Goal: Information Seeking & Learning: Learn about a topic

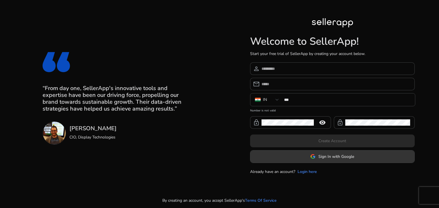
click at [329, 158] on span "Sign In with Google" at bounding box center [336, 157] width 36 height 6
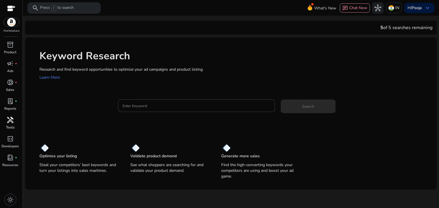
click at [9, 125] on p "Tools" at bounding box center [10, 127] width 9 height 5
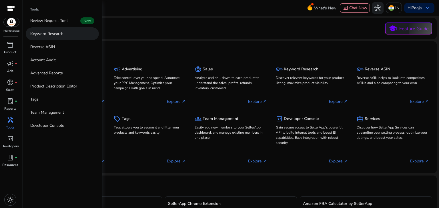
click at [46, 36] on p "Keyword Research" at bounding box center [46, 34] width 33 height 6
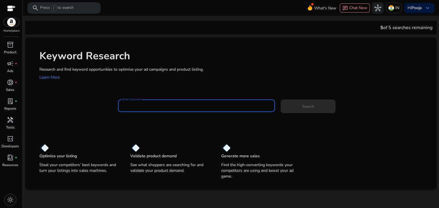
click at [144, 104] on input "Enter Keyword" at bounding box center [196, 106] width 148 height 6
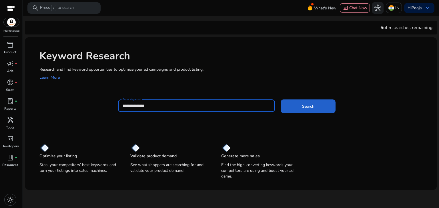
type input "**********"
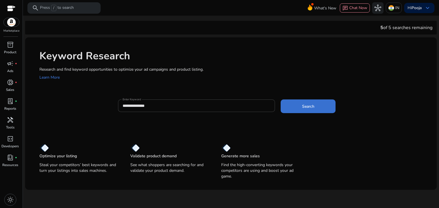
click at [314, 104] on span "Search" at bounding box center [308, 107] width 12 height 6
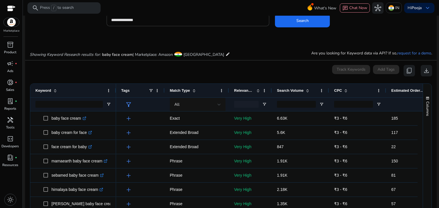
scroll to position [74, 0]
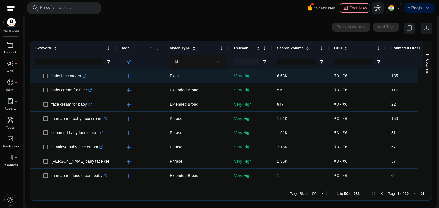
drag, startPoint x: 402, startPoint y: 75, endPoint x: 60, endPoint y: 73, distance: 341.7
click at [60, 73] on div "baby face cream .st0{fill:#2c8af8} baby cream for face .st0{fill:#2c8af8} face …" at bounding box center [223, 125] width 387 height 113
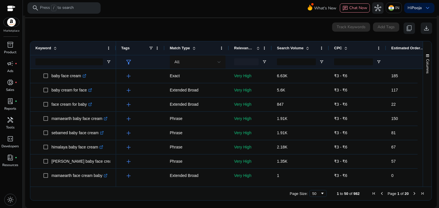
click at [246, 31] on div "0 keyword(s) selected Track Keywords Add Tags content_copy download" at bounding box center [231, 28] width 402 height 11
click at [407, 28] on app-icon-holder "content_copy" at bounding box center [408, 28] width 11 height 11
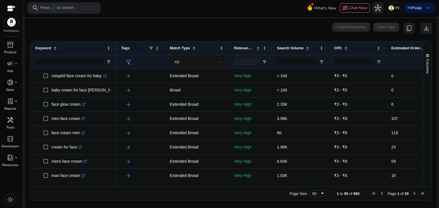
scroll to position [0, 0]
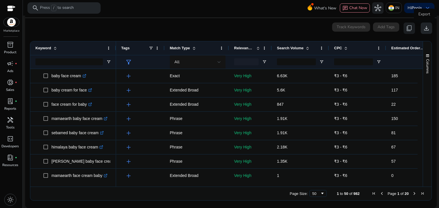
click at [424, 30] on span "download" at bounding box center [426, 28] width 7 height 7
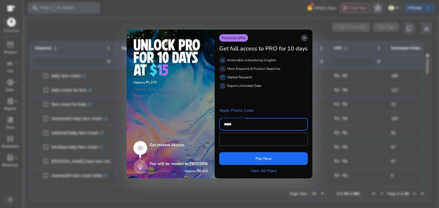
click at [304, 36] on span "close" at bounding box center [304, 38] width 5 height 5
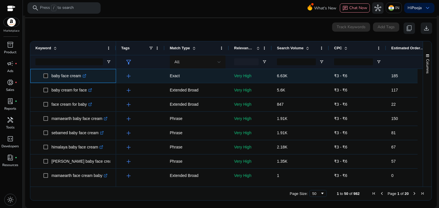
drag, startPoint x: 51, startPoint y: 75, endPoint x: 80, endPoint y: 75, distance: 29.4
click at [80, 75] on span "baby face cream .st0{fill:#2c8af8}" at bounding box center [76, 76] width 67 height 12
copy span "baby face cream"
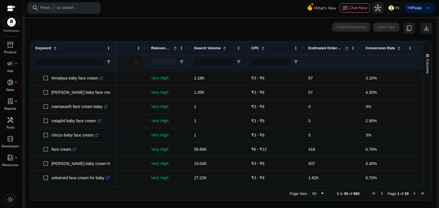
scroll to position [79, 0]
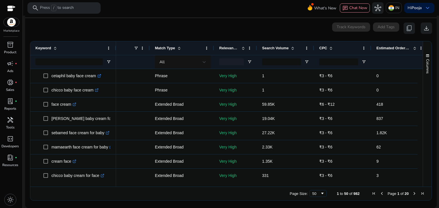
click at [313, 183] on div at bounding box center [293, 184] width 384 height 5
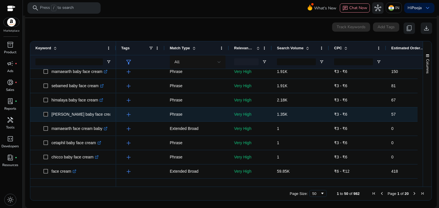
scroll to position [57, 0]
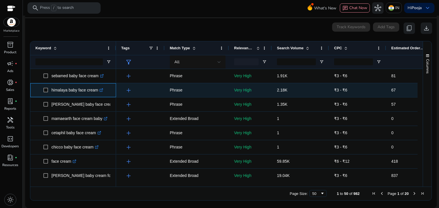
drag, startPoint x: 51, startPoint y: 90, endPoint x: 97, endPoint y: 92, distance: 46.3
click at [97, 92] on p "himalaya baby face cream .st0{fill:#2c8af8}" at bounding box center [77, 91] width 52 height 12
copy p "himalaya baby face cream"
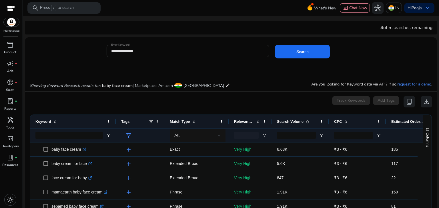
scroll to position [57, 0]
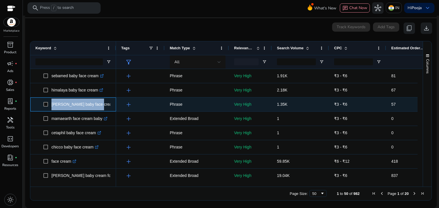
drag, startPoint x: 50, startPoint y: 105, endPoint x: 95, endPoint y: 104, distance: 44.6
click at [95, 104] on span "[PERSON_NAME] baby face cream .st0{fill:#2c8af8}" at bounding box center [76, 105] width 67 height 12
copy span "[PERSON_NAME] baby face cream"
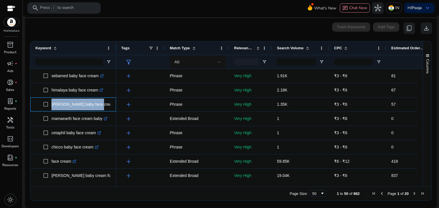
copy span "[PERSON_NAME] baby face cream"
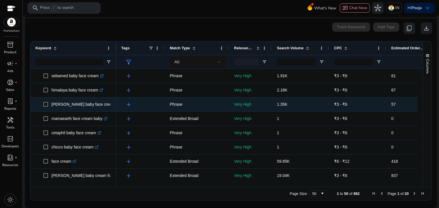
click at [153, 102] on div "add" at bounding box center [141, 104] width 35 height 11
drag, startPoint x: 50, startPoint y: 104, endPoint x: 95, endPoint y: 104, distance: 44.8
click at [95, 104] on span "[PERSON_NAME] baby face cream .st0{fill:#2c8af8}" at bounding box center [76, 105] width 67 height 12
copy span "[PERSON_NAME] baby face cream"
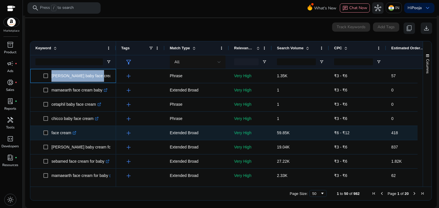
scroll to position [114, 0]
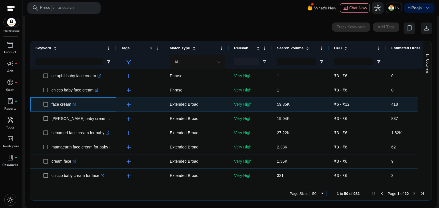
drag, startPoint x: 50, startPoint y: 105, endPoint x: 69, endPoint y: 103, distance: 19.5
click at [69, 103] on span "face cream .st0{fill:#2c8af8}" at bounding box center [76, 105] width 67 height 12
copy span "face cream"
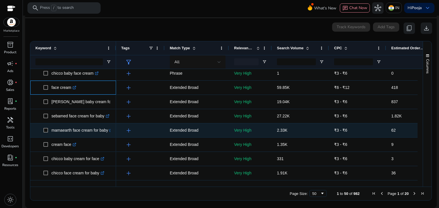
scroll to position [143, 0]
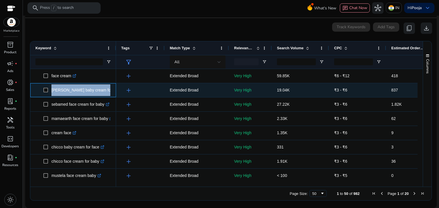
drag, startPoint x: 50, startPoint y: 92, endPoint x: 102, endPoint y: 93, distance: 51.4
click at [102, 93] on span "[PERSON_NAME] baby cream for face .st0{fill:#2c8af8}" at bounding box center [76, 91] width 67 height 12
copy span "[PERSON_NAME] baby cream for face"
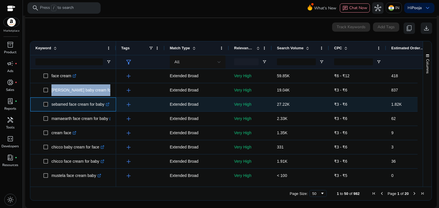
drag, startPoint x: 50, startPoint y: 106, endPoint x: 103, endPoint y: 106, distance: 53.1
click at [103, 106] on span "sebamed face cream for baby .st0{fill:#2c8af8}" at bounding box center [76, 105] width 67 height 12
copy span "sebamed face cream for baby"
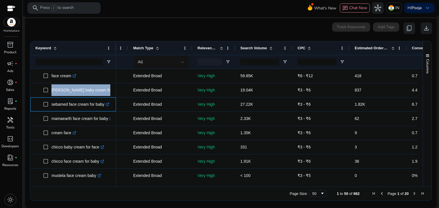
scroll to position [0, 0]
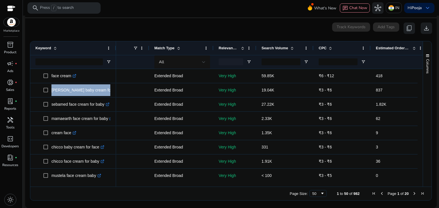
drag, startPoint x: 123, startPoint y: 187, endPoint x: 117, endPoint y: 187, distance: 6.0
click at [117, 187] on div "Page Size: 50 1 to 50 of 982 Page 1 of 20" at bounding box center [230, 194] width 401 height 14
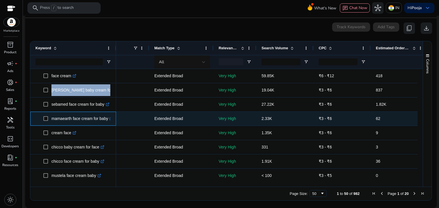
drag, startPoint x: 107, startPoint y: 122, endPoint x: 52, endPoint y: 121, distance: 55.7
click at [52, 121] on p "mamaearth face cream for baby .st0{fill:#2c8af8}" at bounding box center [82, 119] width 62 height 12
copy p "mamaearth face cream for baby"
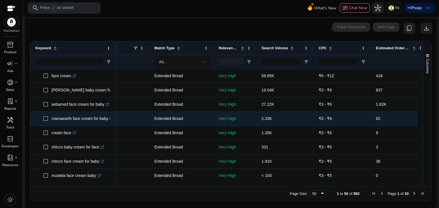
click at [136, 120] on div "add" at bounding box center [125, 119] width 35 height 11
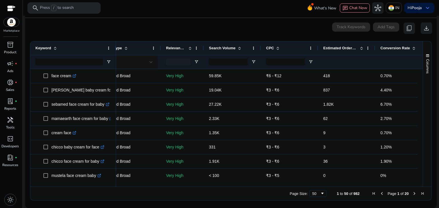
scroll to position [0, 63]
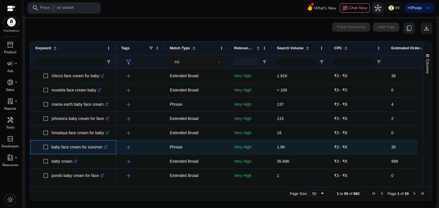
drag, startPoint x: 49, startPoint y: 149, endPoint x: 103, endPoint y: 149, distance: 53.7
click at [103, 149] on span "baby face cream for summer .st0{fill:#2c8af8}" at bounding box center [76, 148] width 67 height 12
copy span "baby face cream for summer"
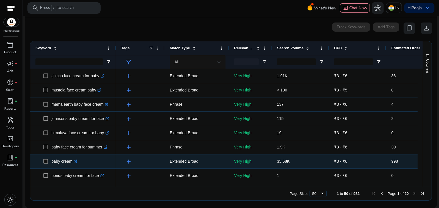
click at [92, 161] on span "baby cream .st0{fill:#2c8af8}" at bounding box center [76, 162] width 67 height 12
drag, startPoint x: 49, startPoint y: 163, endPoint x: 71, endPoint y: 163, distance: 22.3
click at [71, 163] on span "baby cream .st0{fill:#2c8af8}" at bounding box center [76, 162] width 67 height 12
copy span "baby cream"
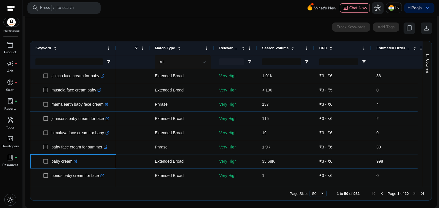
scroll to position [0, 10]
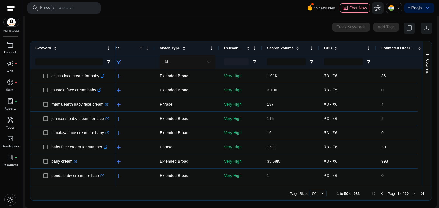
click at [295, 183] on div at bounding box center [298, 184] width 384 height 5
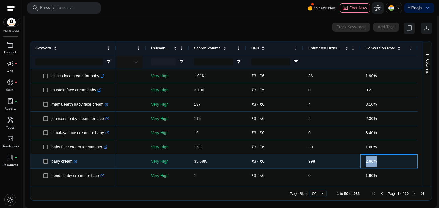
drag, startPoint x: 360, startPoint y: 162, endPoint x: 376, endPoint y: 161, distance: 15.7
click at [376, 161] on div "2.80%" at bounding box center [388, 162] width 57 height 14
copy span "2.80%"
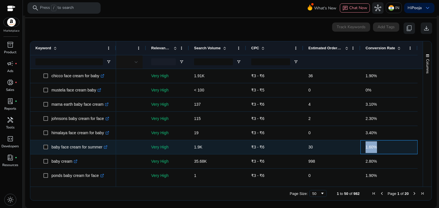
drag, startPoint x: 362, startPoint y: 148, endPoint x: 373, endPoint y: 148, distance: 11.1
click at [373, 148] on div "1.60%" at bounding box center [388, 147] width 57 height 14
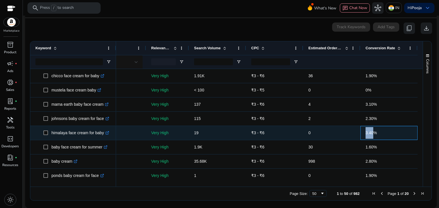
drag, startPoint x: 358, startPoint y: 132, endPoint x: 371, endPoint y: 132, distance: 13.7
click at [371, 132] on div "3.40%" at bounding box center [388, 133] width 57 height 14
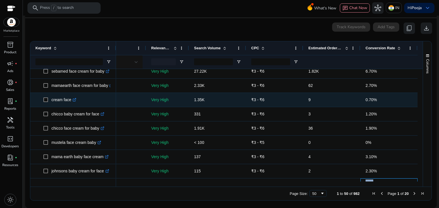
scroll to position [171, 0]
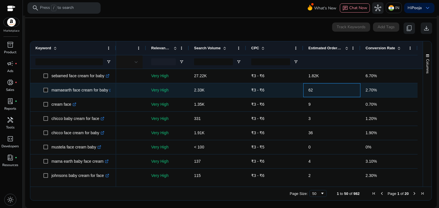
drag, startPoint x: 357, startPoint y: 89, endPoint x: 361, endPoint y: 89, distance: 3.8
click at [360, 89] on div "add Extended Broad Very High 2.33K ₹3 - ₹6 62 2.70%" at bounding box center [225, 90] width 384 height 14
click at [375, 89] on span "2.70%" at bounding box center [388, 91] width 47 height 12
drag, startPoint x: 375, startPoint y: 89, endPoint x: 363, endPoint y: 89, distance: 11.4
click at [365, 89] on span "2.70%" at bounding box center [388, 91] width 47 height 12
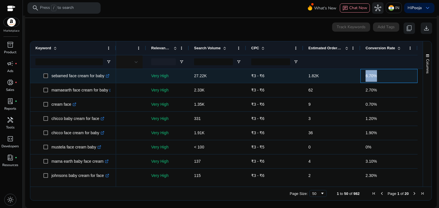
drag, startPoint x: 361, startPoint y: 74, endPoint x: 373, endPoint y: 75, distance: 12.6
click at [373, 75] on div "6.70%" at bounding box center [388, 76] width 57 height 14
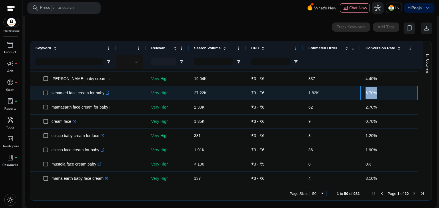
scroll to position [143, 0]
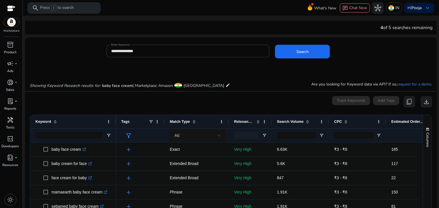
scroll to position [0, 85]
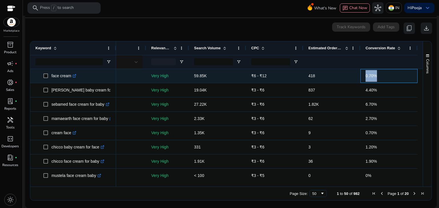
drag, startPoint x: 361, startPoint y: 75, endPoint x: 374, endPoint y: 74, distance: 13.2
click at [374, 74] on div "0.70%" at bounding box center [388, 76] width 57 height 14
copy span "0.70%"
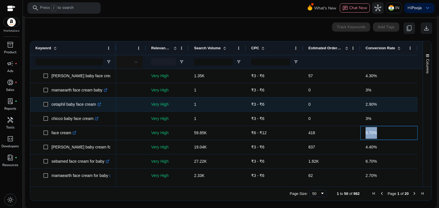
scroll to position [57, 0]
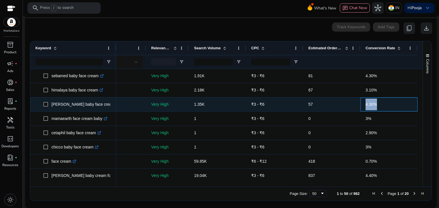
drag, startPoint x: 361, startPoint y: 103, endPoint x: 374, endPoint y: 103, distance: 13.4
click at [374, 103] on div "4.30%" at bounding box center [388, 105] width 57 height 14
copy span "4.30%"
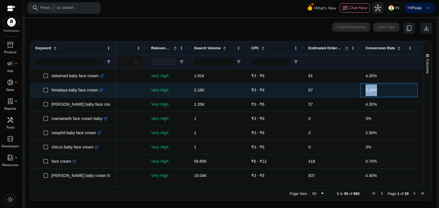
drag, startPoint x: 360, startPoint y: 89, endPoint x: 373, endPoint y: 89, distance: 13.1
click at [373, 89] on div "3.10%" at bounding box center [388, 90] width 57 height 14
copy span "3.10%"
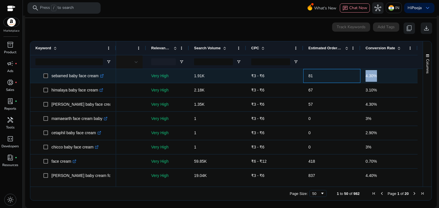
drag, startPoint x: 357, startPoint y: 77, endPoint x: 374, endPoint y: 77, distance: 17.1
click at [374, 77] on div "add Phrase Very High 1.91K ₹3 - ₹6 81 4.30%" at bounding box center [225, 76] width 384 height 14
copy div "4.30%"
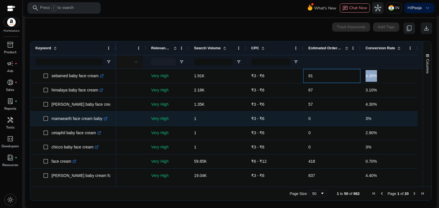
scroll to position [29, 0]
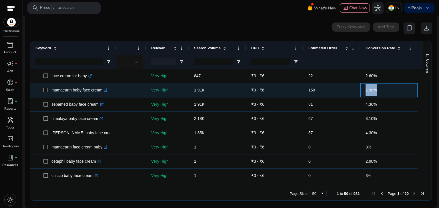
drag, startPoint x: 361, startPoint y: 89, endPoint x: 375, endPoint y: 90, distance: 14.3
click at [375, 90] on div "7.90%" at bounding box center [388, 90] width 57 height 14
copy span "7.90%"
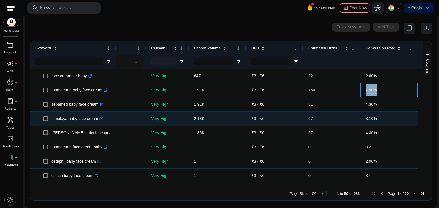
scroll to position [0, 0]
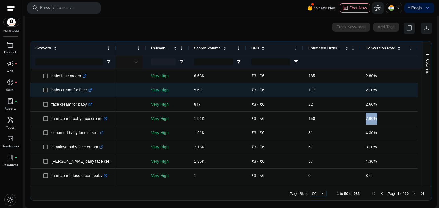
click at [363, 89] on div "2.10%" at bounding box center [388, 90] width 57 height 14
drag, startPoint x: 363, startPoint y: 89, endPoint x: 373, endPoint y: 90, distance: 10.3
click at [373, 90] on span "2.10%" at bounding box center [370, 90] width 11 height 5
copy span "2.10%"
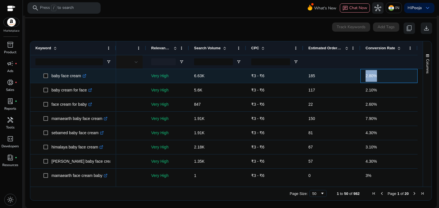
drag, startPoint x: 360, startPoint y: 78, endPoint x: 376, endPoint y: 78, distance: 16.6
click at [376, 78] on div "2.80%" at bounding box center [388, 76] width 57 height 14
copy span "2.80%"
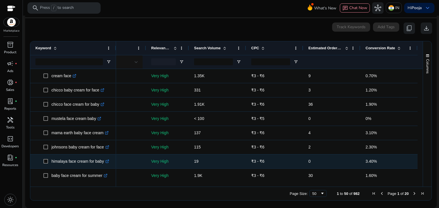
scroll to position [228, 0]
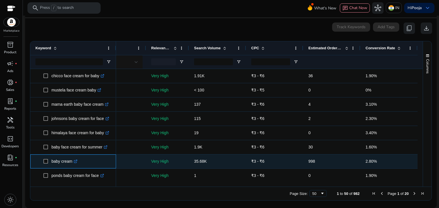
drag, startPoint x: 50, startPoint y: 163, endPoint x: 72, endPoint y: 161, distance: 21.5
click at [72, 161] on span "baby cream .st0{fill:#2c8af8}" at bounding box center [76, 162] width 67 height 12
copy span "baby cream"
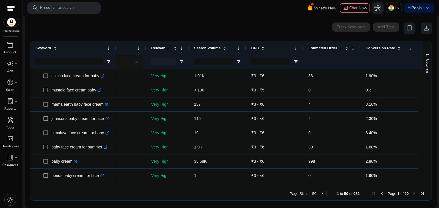
click at [184, 184] on div at bounding box center [225, 184] width 384 height 5
click at [170, 184] on div at bounding box center [225, 184] width 384 height 5
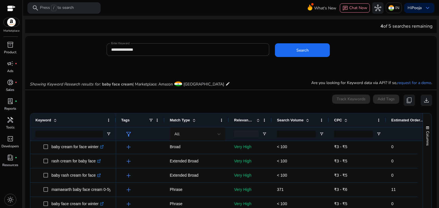
scroll to position [0, 0]
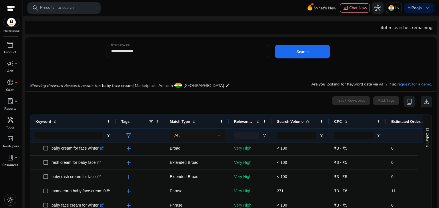
click at [115, 52] on input "**********" at bounding box center [188, 51] width 154 height 6
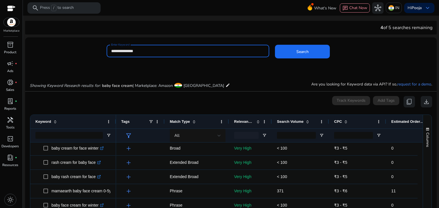
drag, startPoint x: 115, startPoint y: 52, endPoint x: 119, endPoint y: 51, distance: 3.4
click at [118, 51] on input "**********" at bounding box center [188, 51] width 154 height 6
click at [140, 51] on input "**********" at bounding box center [188, 51] width 154 height 6
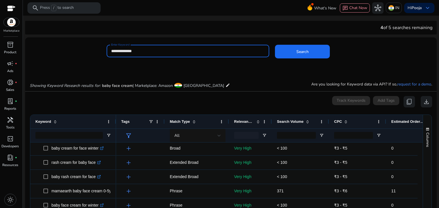
click at [140, 51] on input "**********" at bounding box center [188, 51] width 154 height 6
type input "**********"
click at [275, 45] on button "Search" at bounding box center [302, 52] width 55 height 14
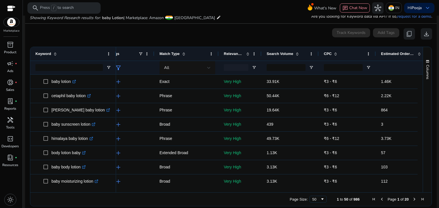
scroll to position [0, 25]
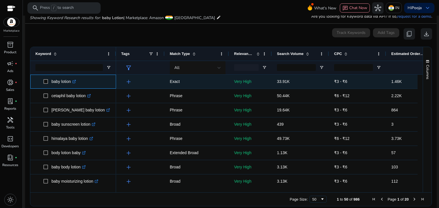
drag, startPoint x: 51, startPoint y: 83, endPoint x: 71, endPoint y: 83, distance: 19.4
click at [71, 83] on p "baby lotion .st0{fill:#2c8af8}" at bounding box center [63, 82] width 25 height 12
copy p "baby lotion"
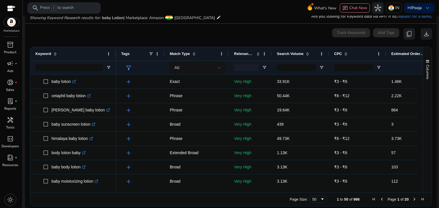
click at [254, 37] on div "0 keyword(s) selected Track Keywords Add Tags content_copy download" at bounding box center [231, 33] width 402 height 11
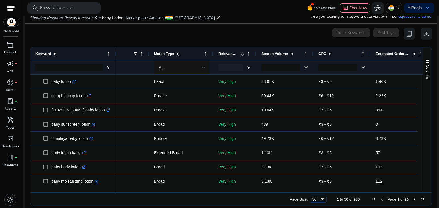
scroll to position [0, 17]
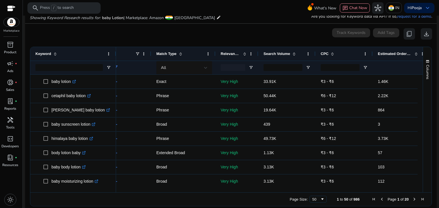
drag, startPoint x: 151, startPoint y: 190, endPoint x: 170, endPoint y: 191, distance: 19.4
click at [170, 191] on div at bounding box center [266, 190] width 301 height 5
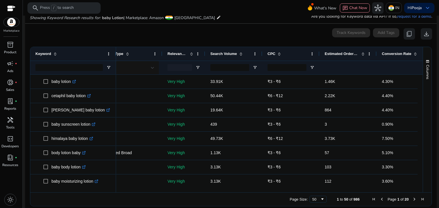
scroll to position [0, 67]
drag, startPoint x: 405, startPoint y: 188, endPoint x: 409, endPoint y: 188, distance: 3.4
click at [409, 188] on div at bounding box center [241, 190] width 384 height 5
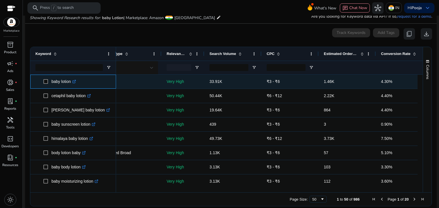
drag, startPoint x: 49, startPoint y: 81, endPoint x: 72, endPoint y: 82, distance: 22.6
click at [72, 82] on span "baby lotion .st0{fill:#2c8af8}" at bounding box center [76, 82] width 67 height 12
copy span "baby lotion"
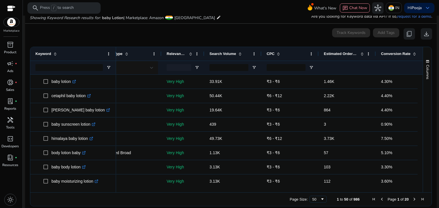
click at [231, 39] on div "0 keyword(s) selected Track Keywords Add Tags content_copy download" at bounding box center [231, 33] width 402 height 11
